Goal: Information Seeking & Learning: Find contact information

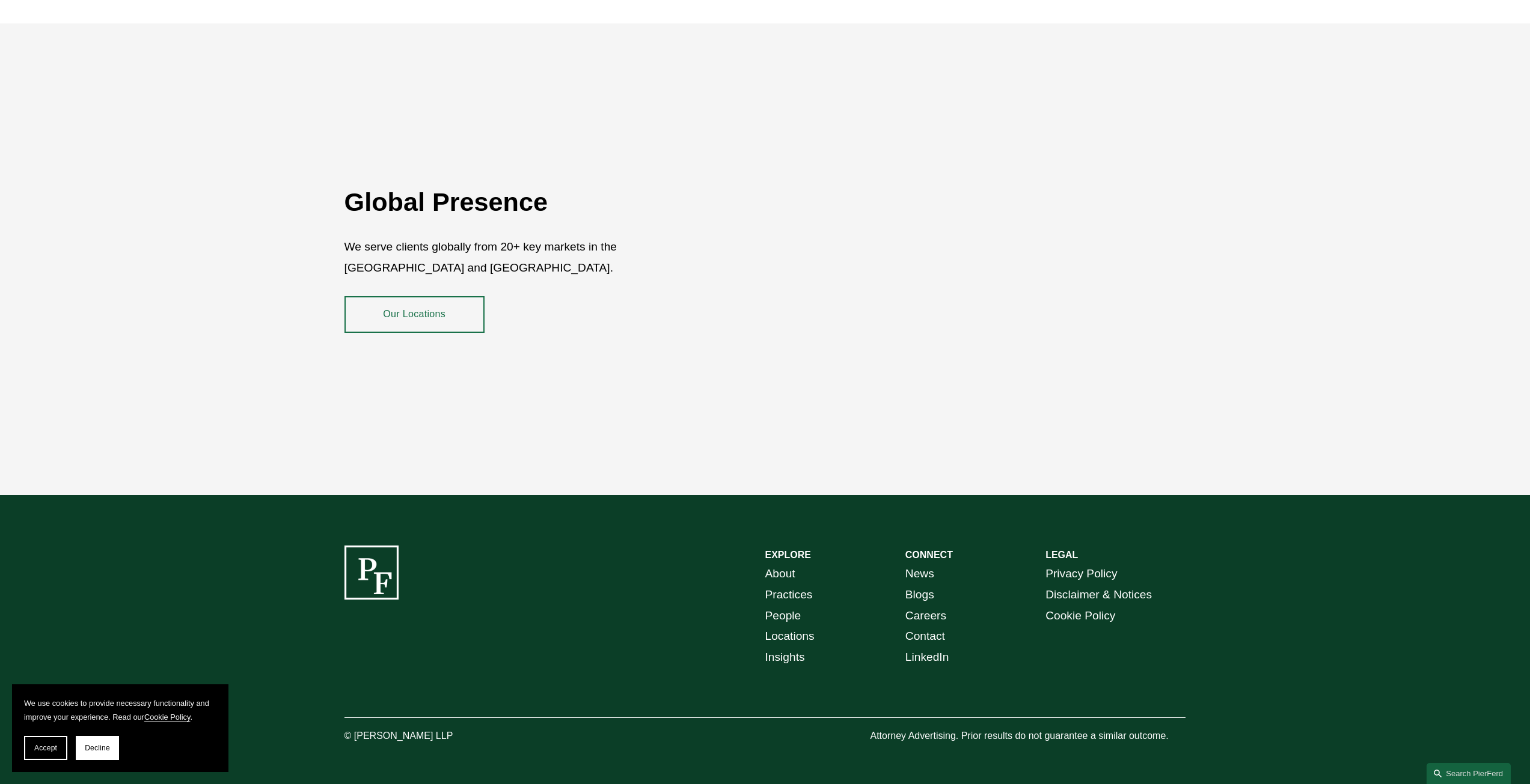
scroll to position [2259, 0]
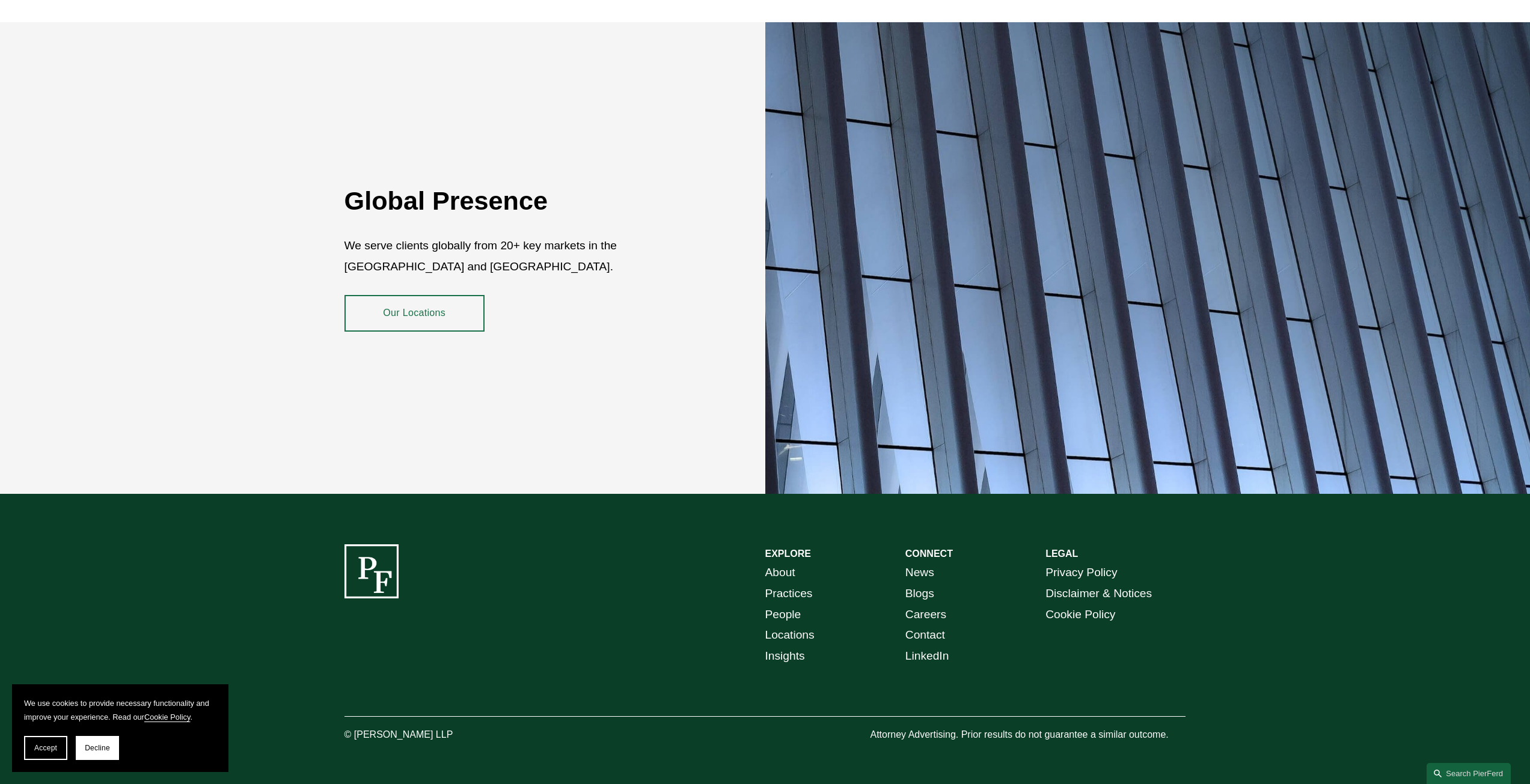
click at [791, 562] on link "About" at bounding box center [780, 572] width 30 height 21
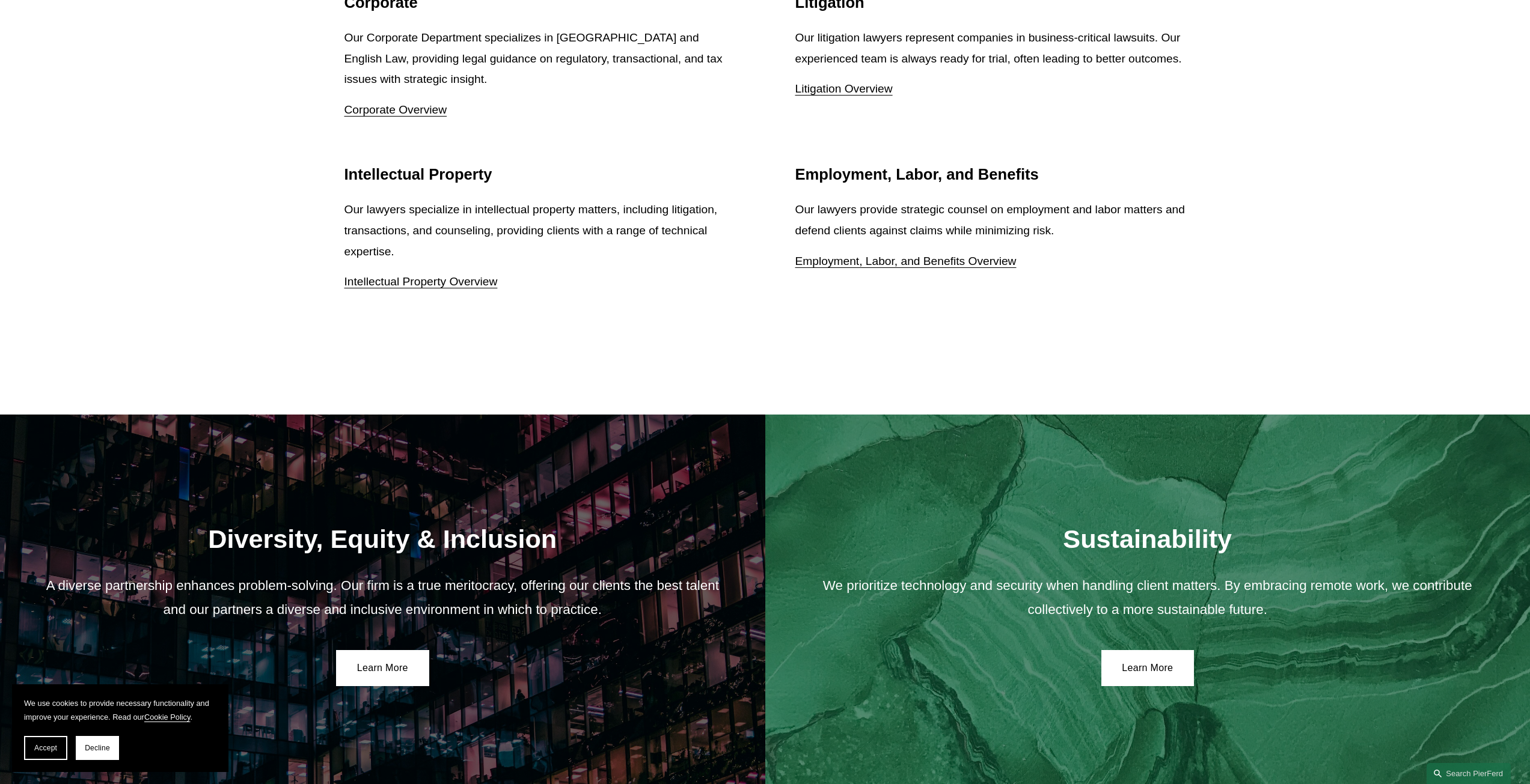
scroll to position [2178, 0]
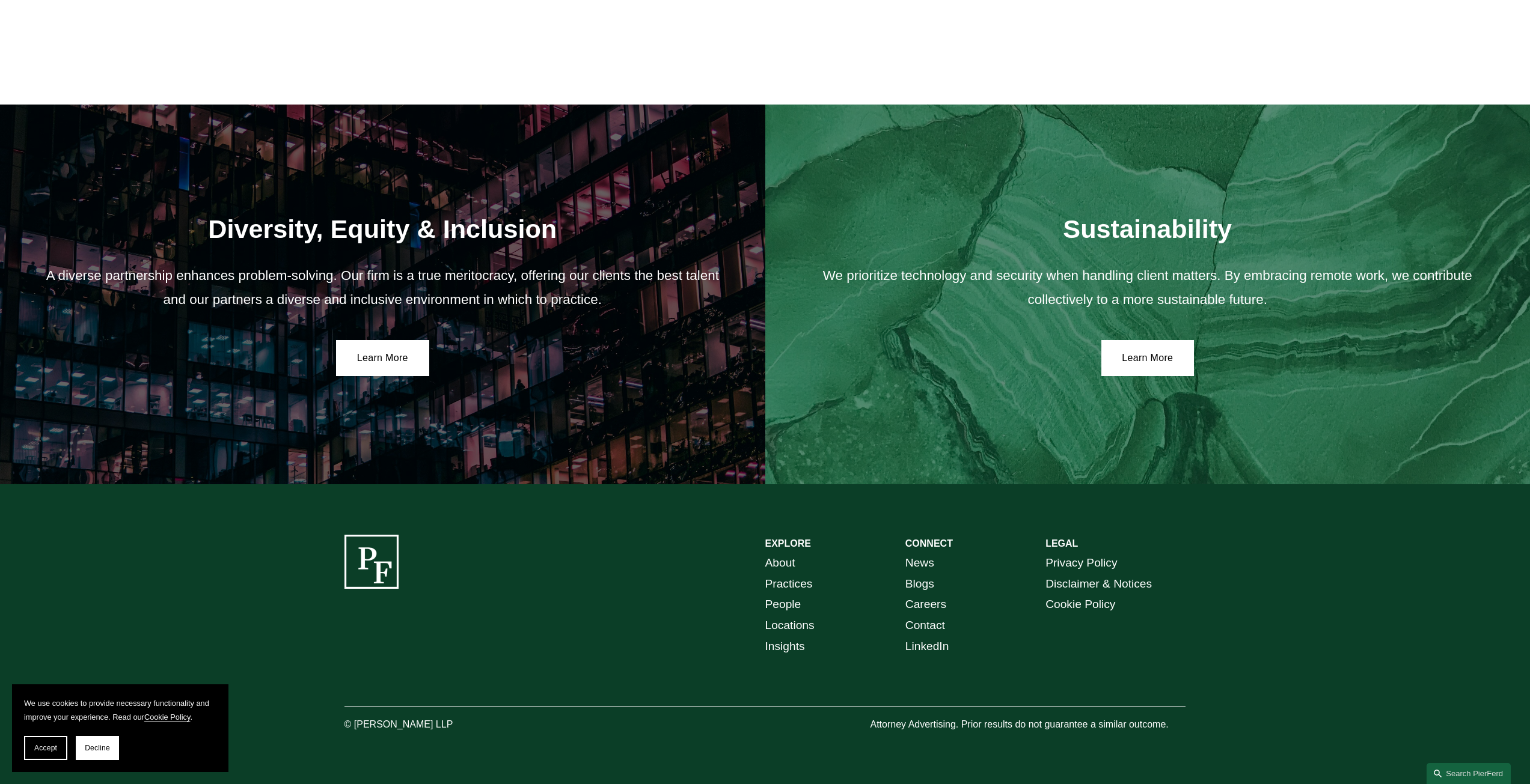
click at [802, 586] on link "Practices" at bounding box center [788, 583] width 47 height 21
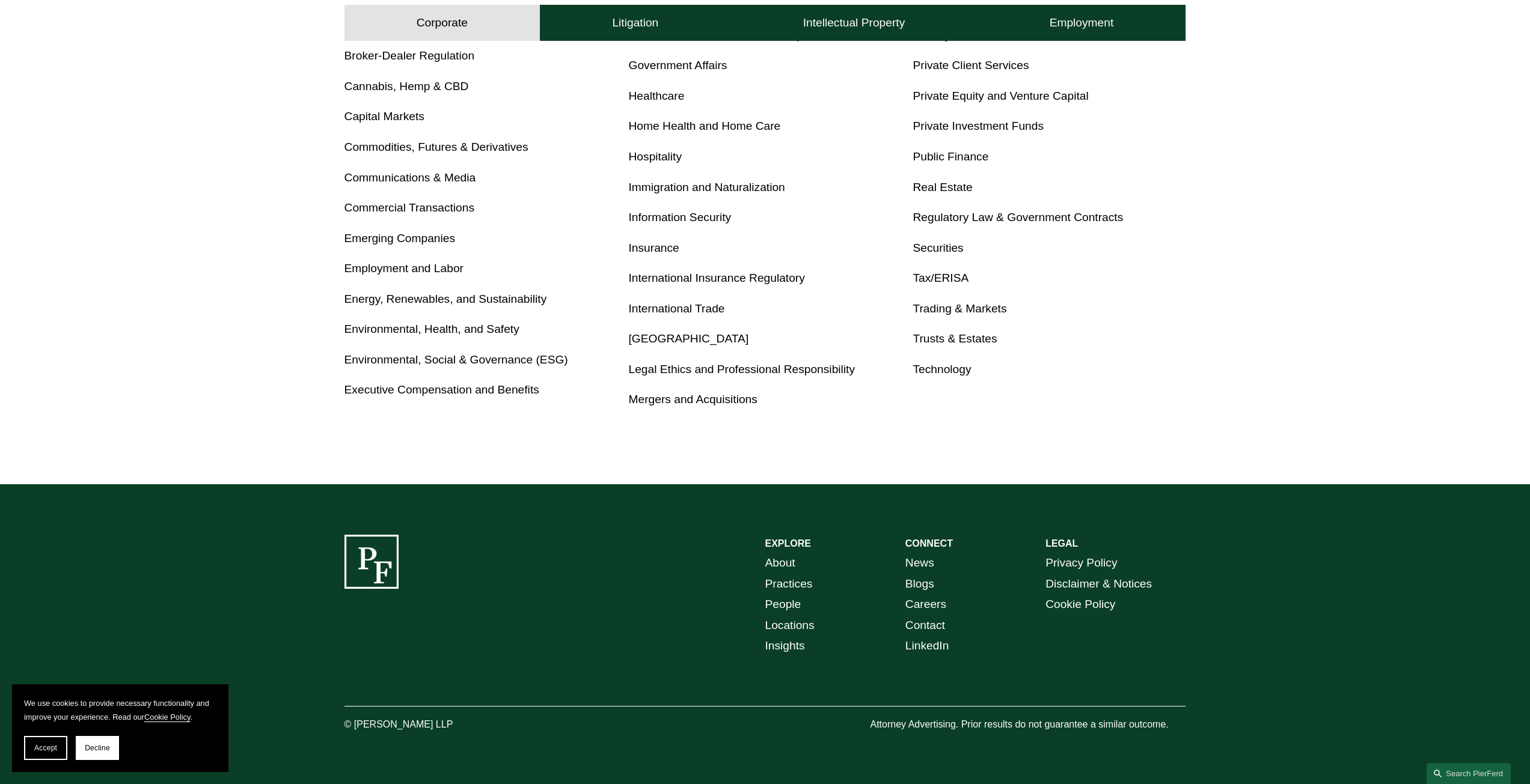
scroll to position [668, 0]
click at [791, 622] on link "Locations" at bounding box center [790, 625] width 49 height 21
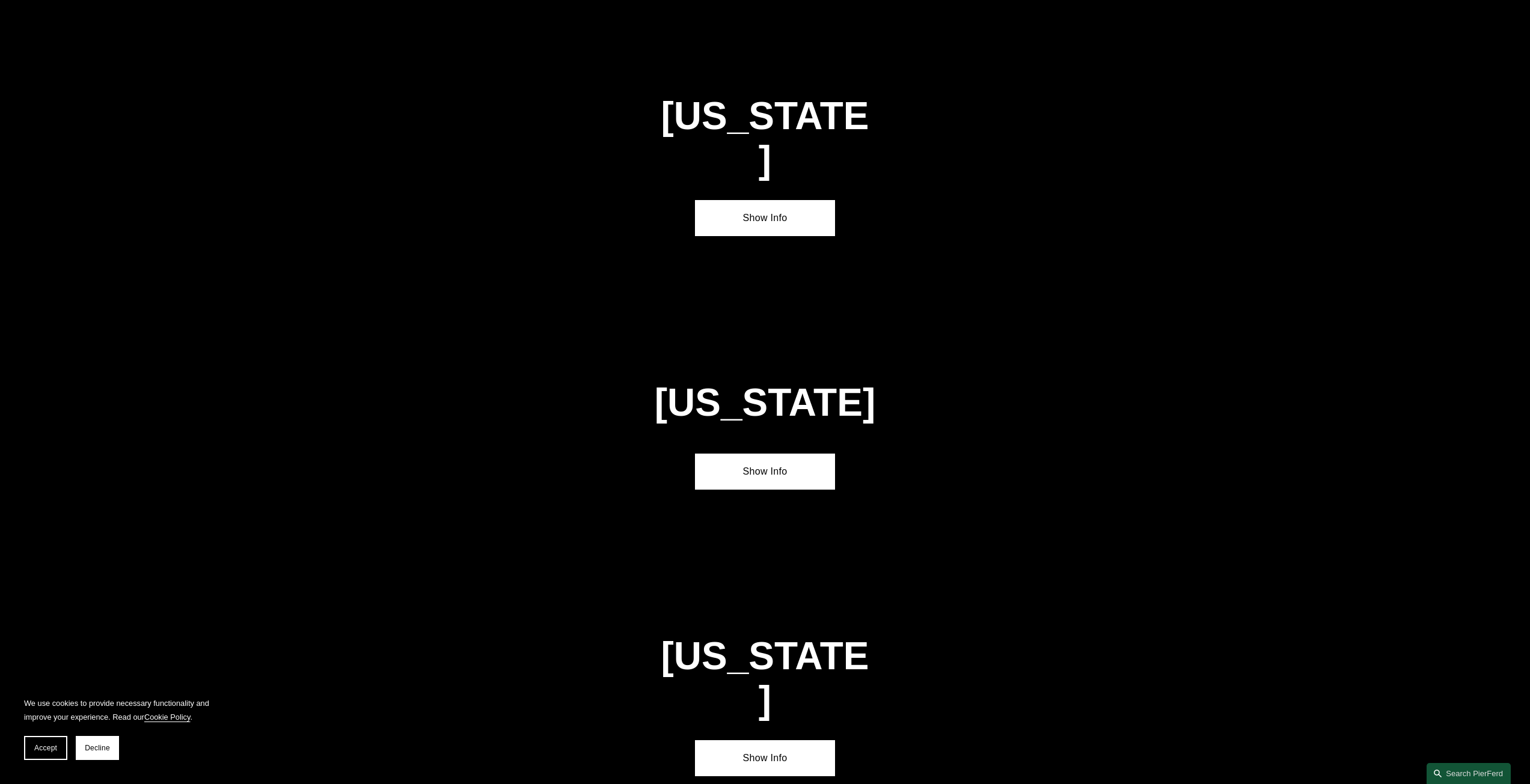
scroll to position [3725, 0]
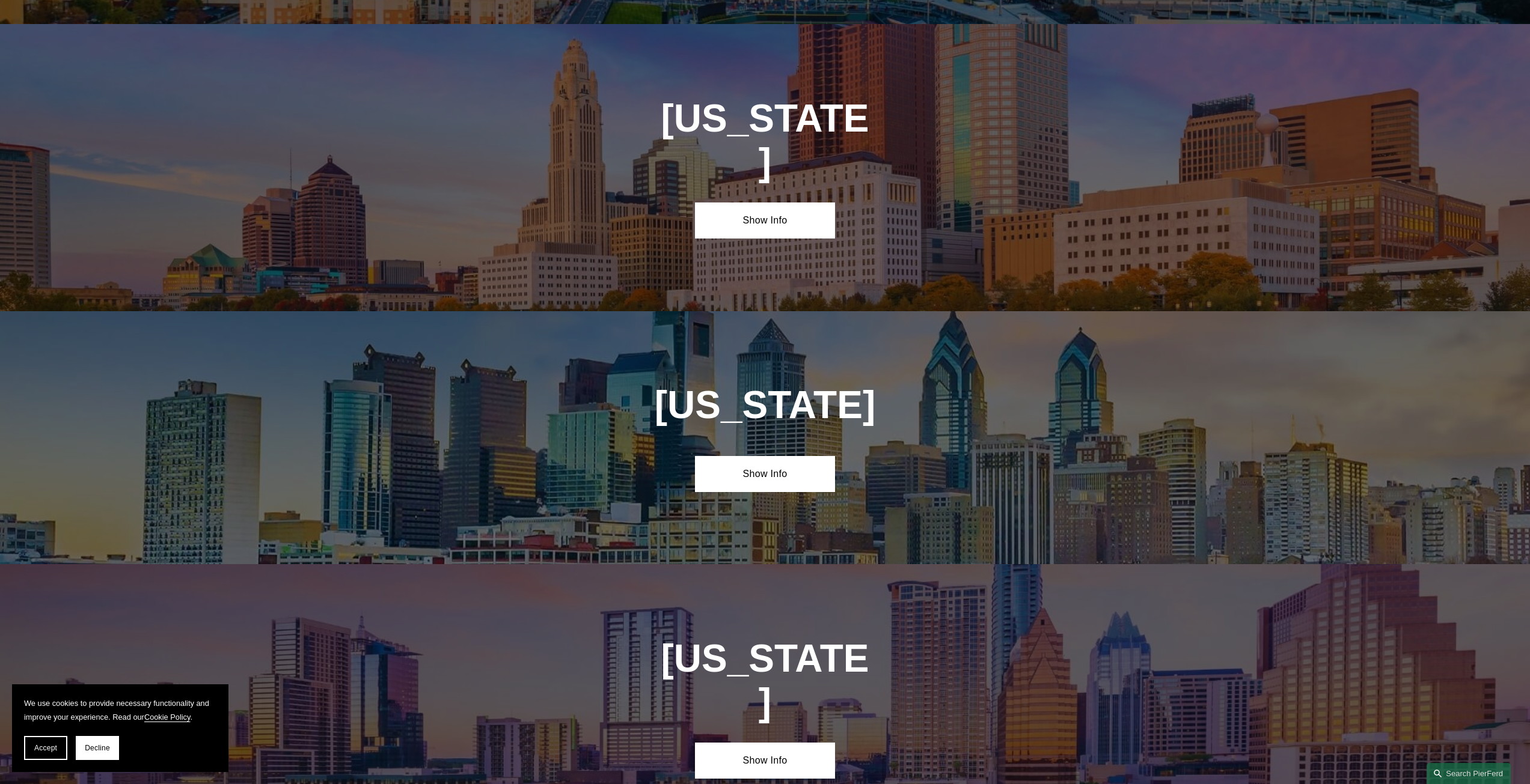
click at [804, 456] on link "Show Info" at bounding box center [764, 474] width 140 height 36
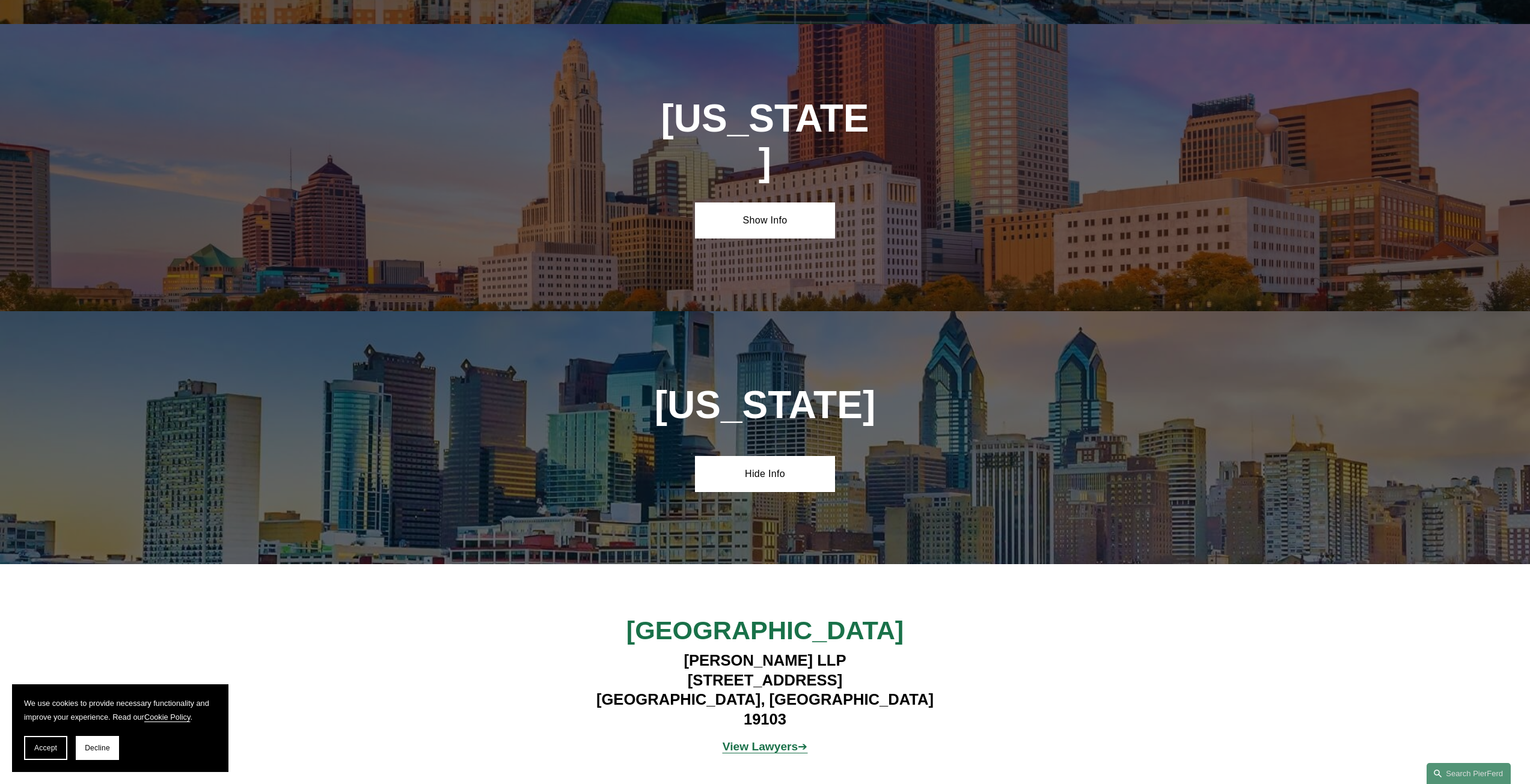
click at [770, 740] on strong "View Lawyers" at bounding box center [760, 746] width 76 height 13
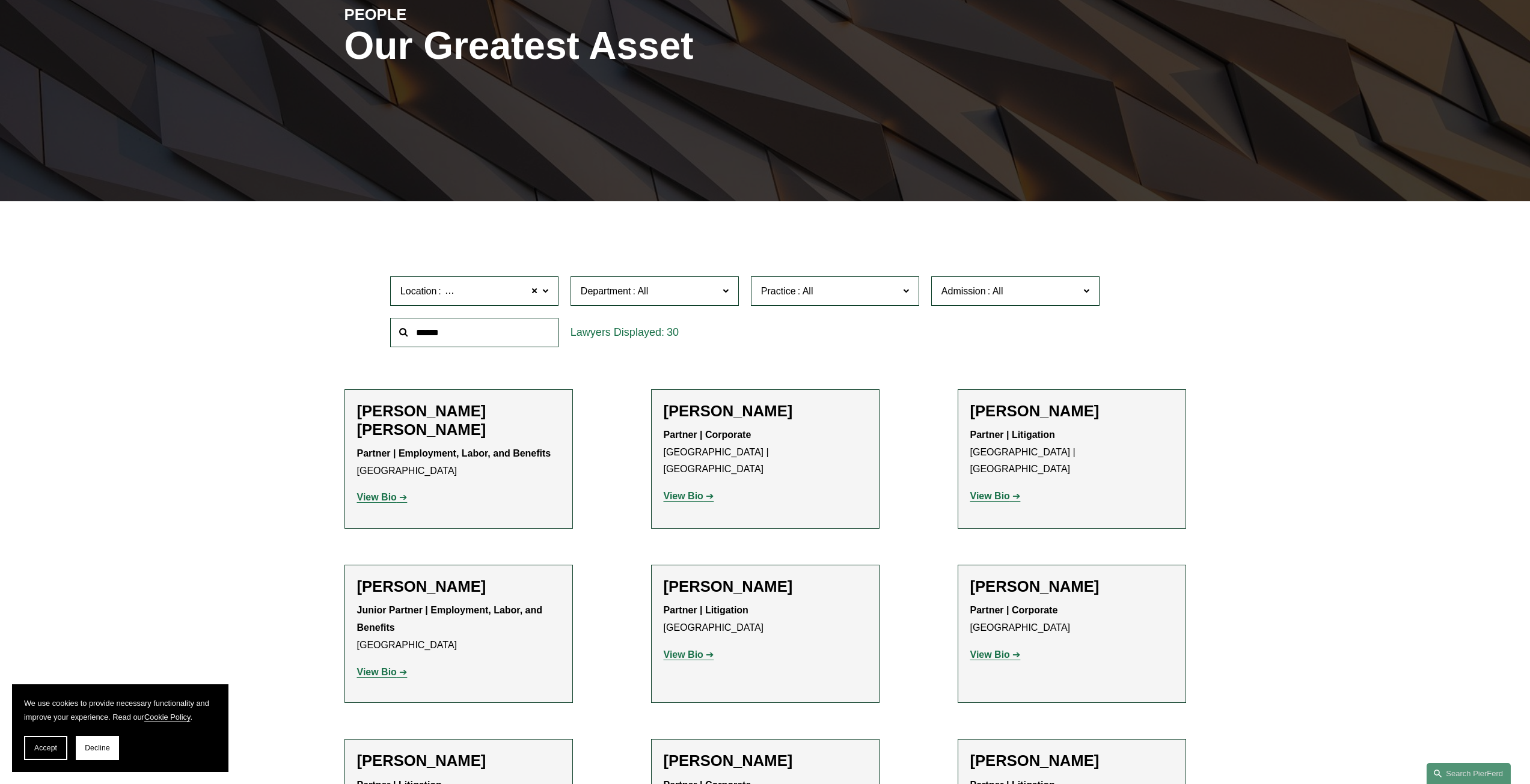
scroll to position [180, 0]
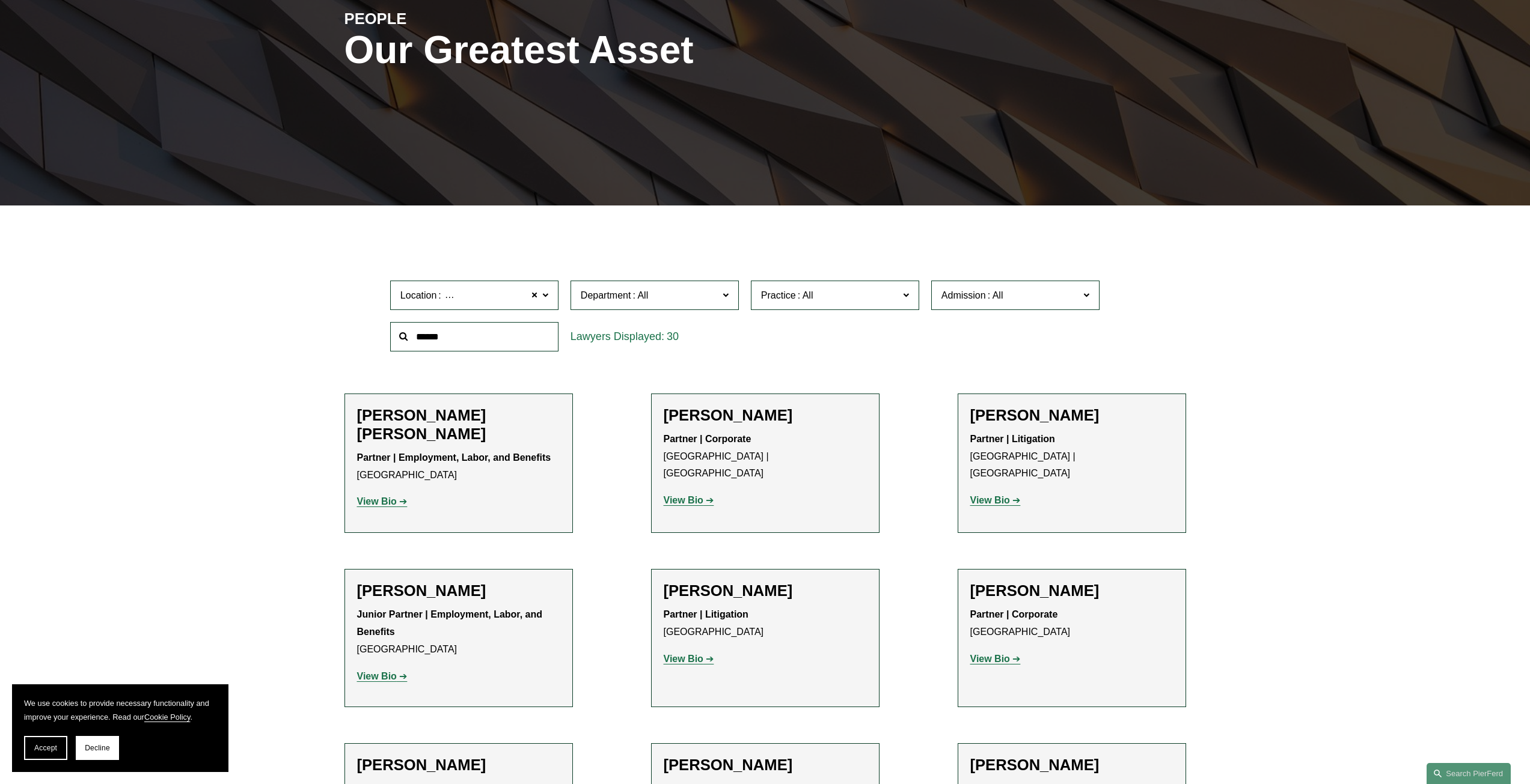
click at [997, 495] on strong "View Bio" at bounding box center [990, 500] width 39 height 10
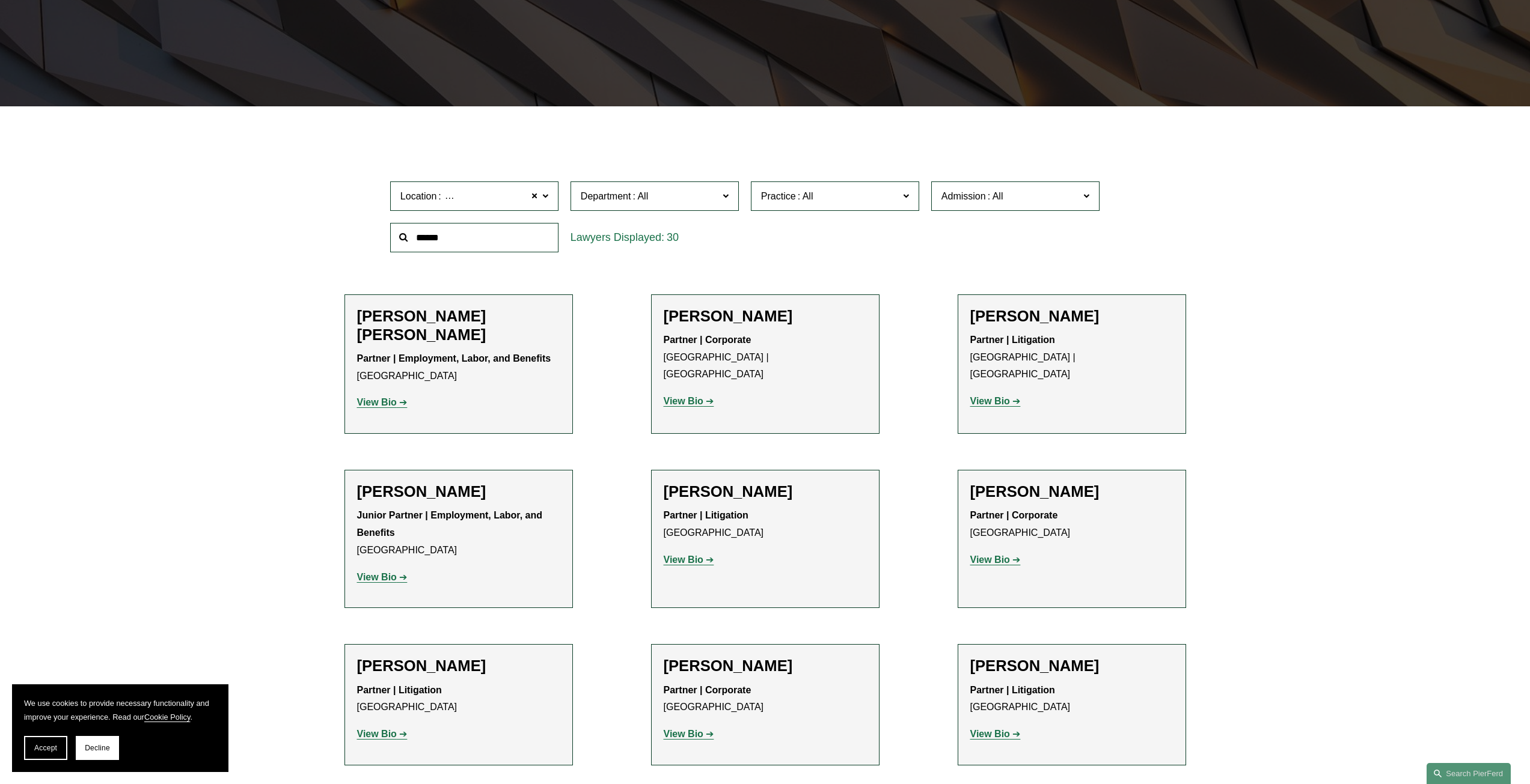
scroll to position [360, 0]
